Goal: Task Accomplishment & Management: Manage account settings

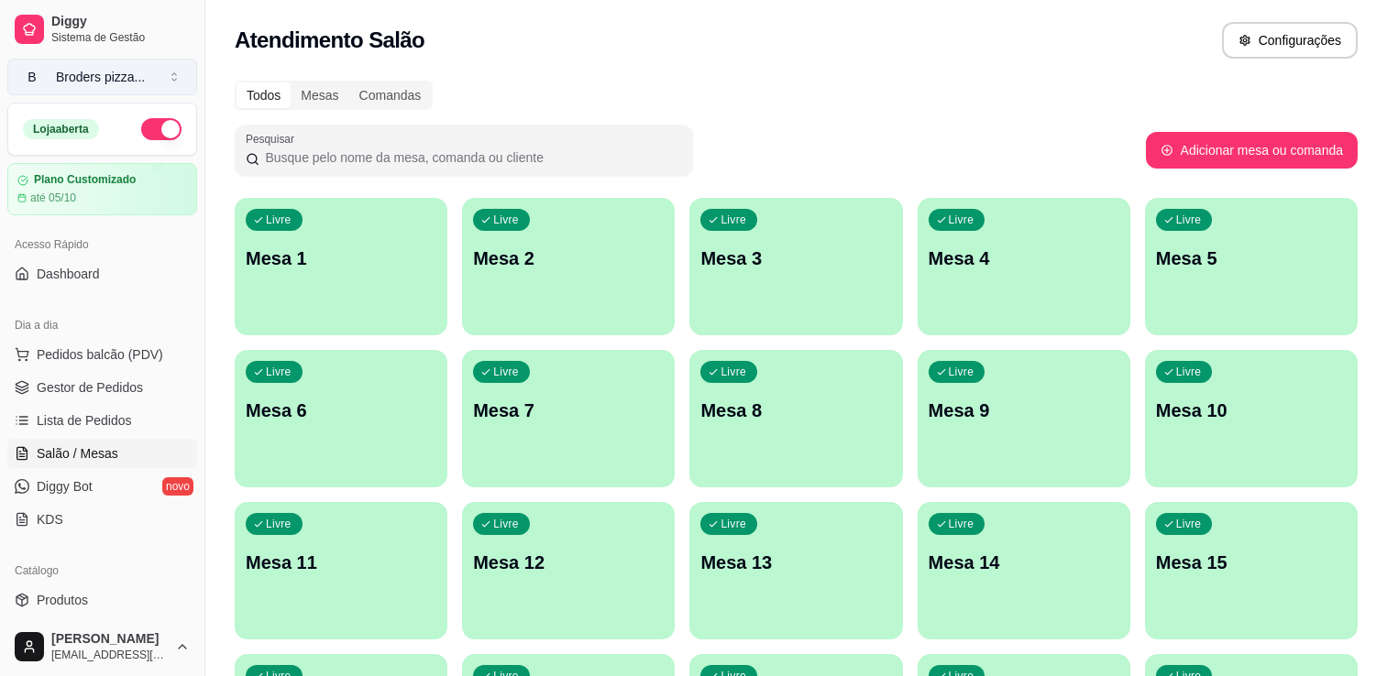
scroll to position [78, 0]
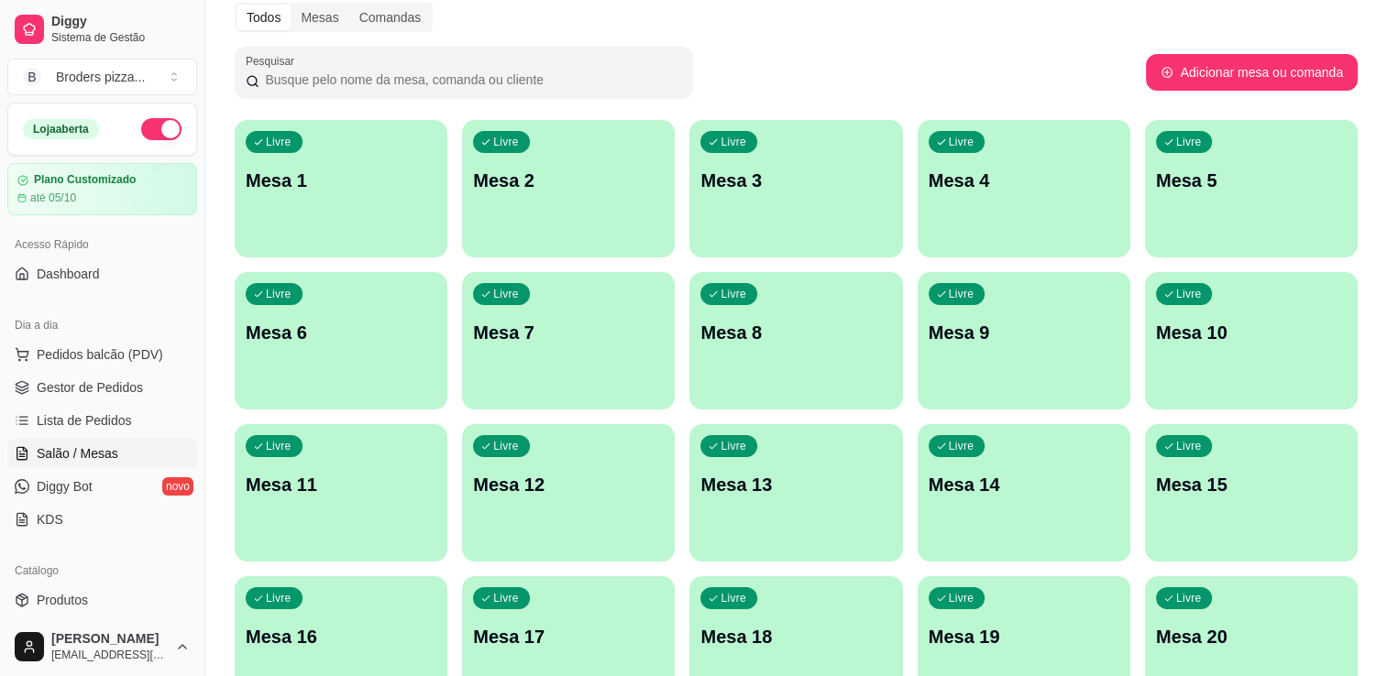
click at [141, 126] on button "button" at bounding box center [161, 129] width 40 height 22
drag, startPoint x: 189, startPoint y: 318, endPoint x: 213, endPoint y: 303, distance: 28.0
click at [213, 303] on div "Diggy Sistema de Gestão B Broders pizza ... Loja fechada Plano Customizado até …" at bounding box center [693, 355] width 1387 height 866
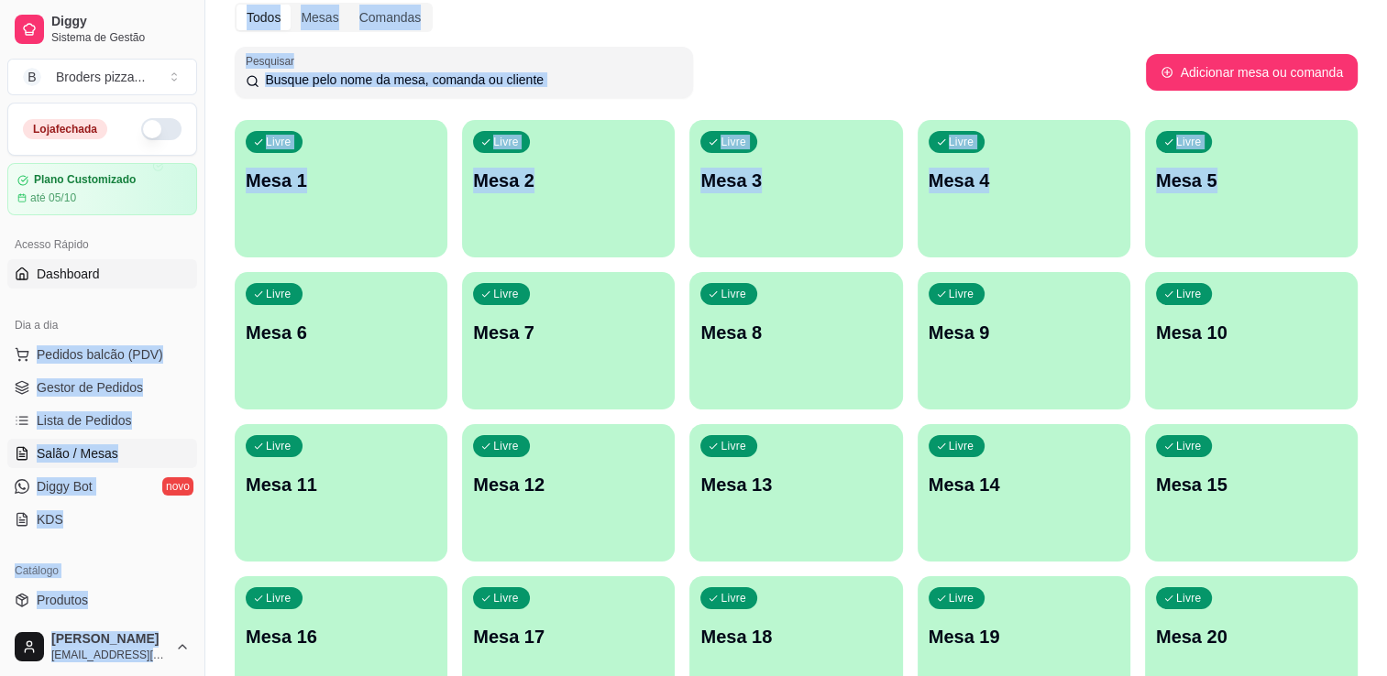
drag, startPoint x: 213, startPoint y: 303, endPoint x: 125, endPoint y: 276, distance: 92.2
click at [125, 276] on link "Dashboard" at bounding box center [102, 273] width 190 height 29
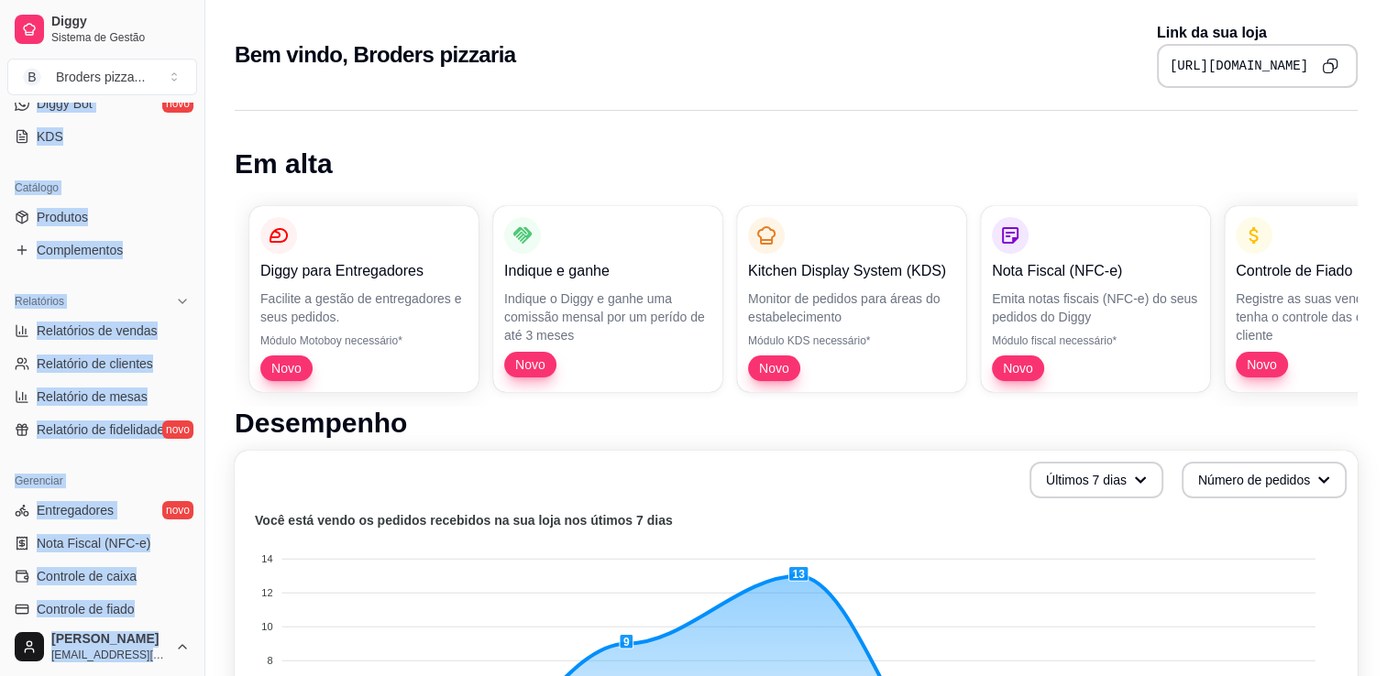
scroll to position [403, 0]
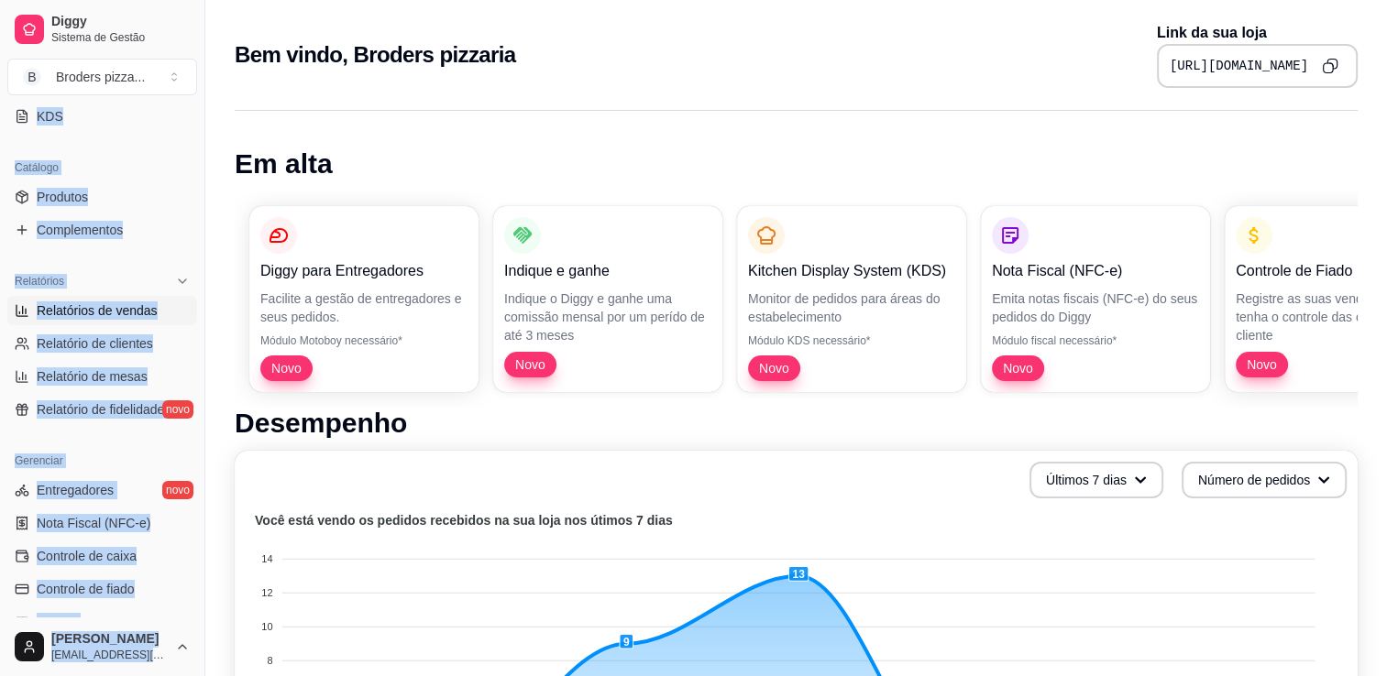
click at [125, 306] on span "Relatórios de vendas" at bounding box center [97, 311] width 121 height 18
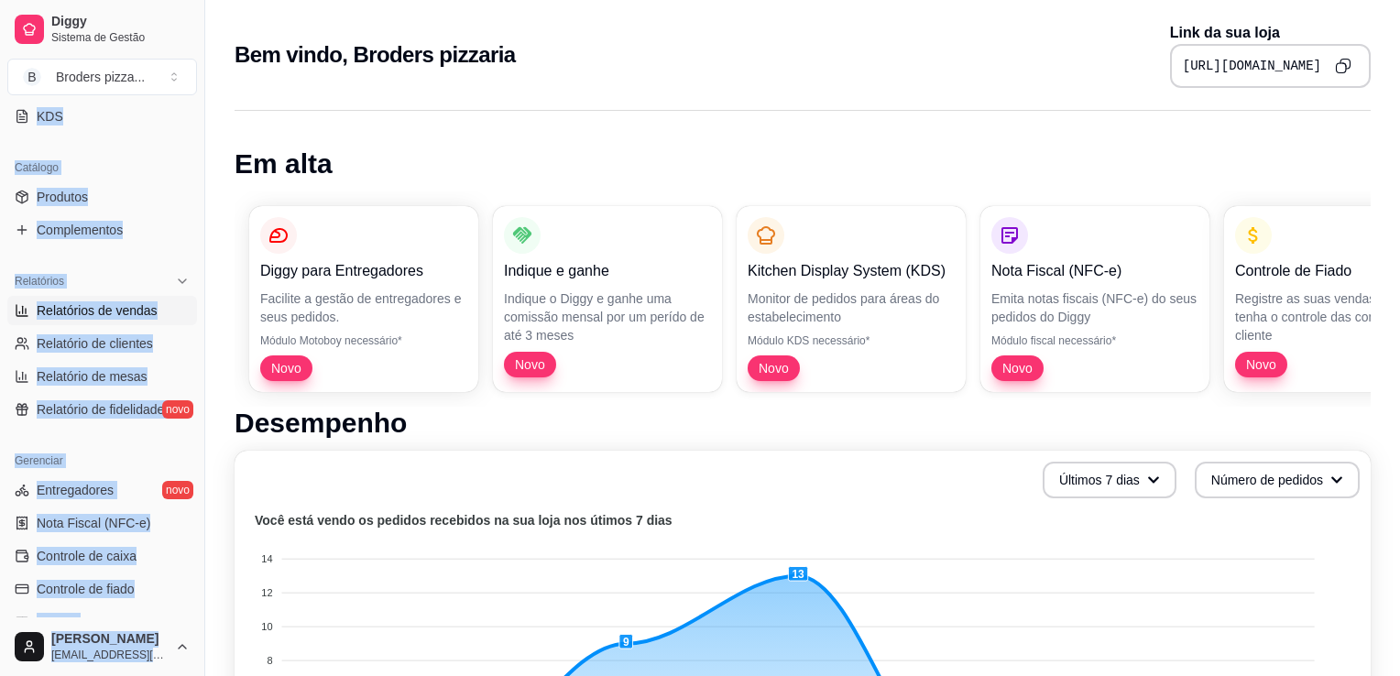
select select "ALL"
select select "0"
